Goal: Find specific page/section: Find specific page/section

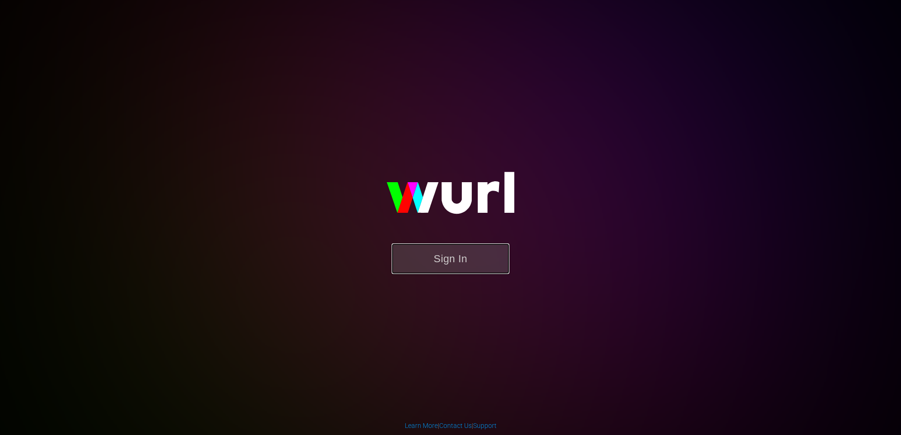
click at [447, 255] on button "Sign In" at bounding box center [451, 259] width 118 height 31
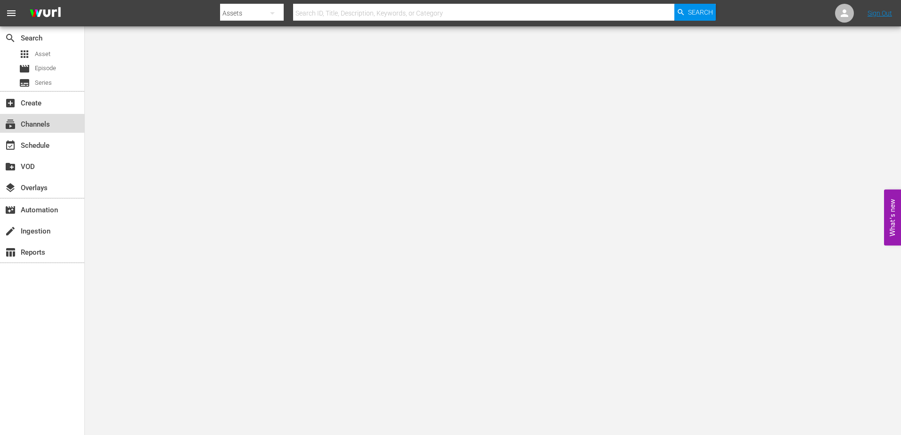
click at [59, 118] on div "subscriptions Channels" at bounding box center [42, 123] width 84 height 19
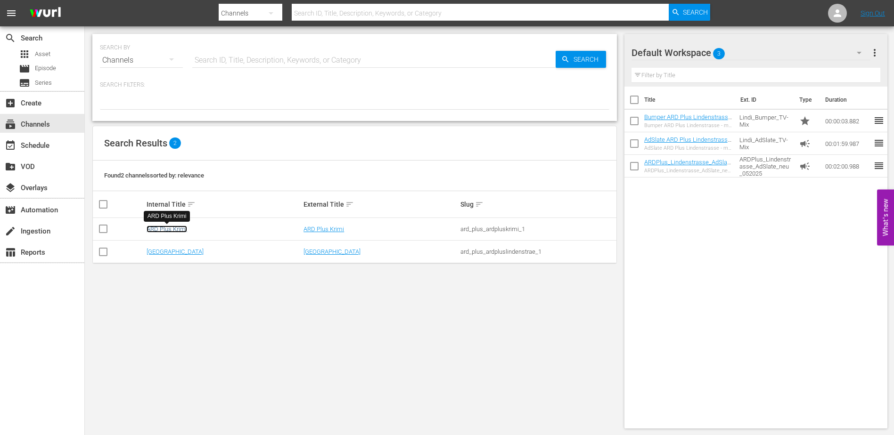
click at [174, 230] on link "ARD Plus Krimi" at bounding box center [167, 229] width 41 height 7
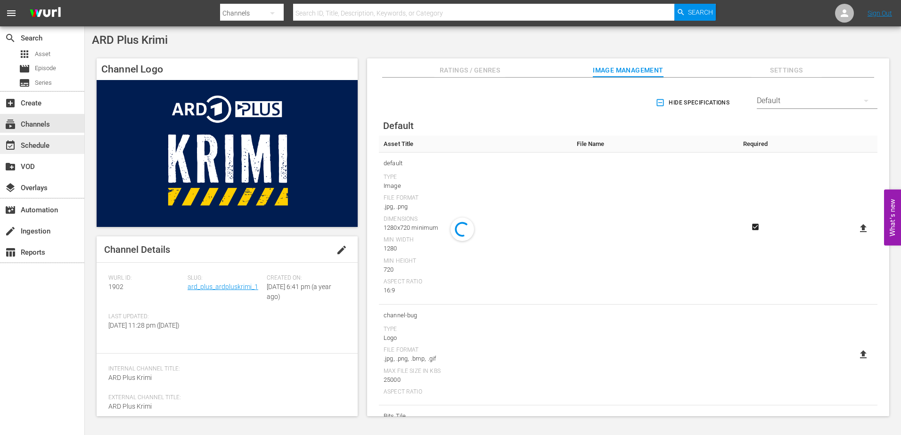
click at [27, 147] on div "event_available Schedule" at bounding box center [26, 144] width 53 height 8
